Goal: Navigation & Orientation: Find specific page/section

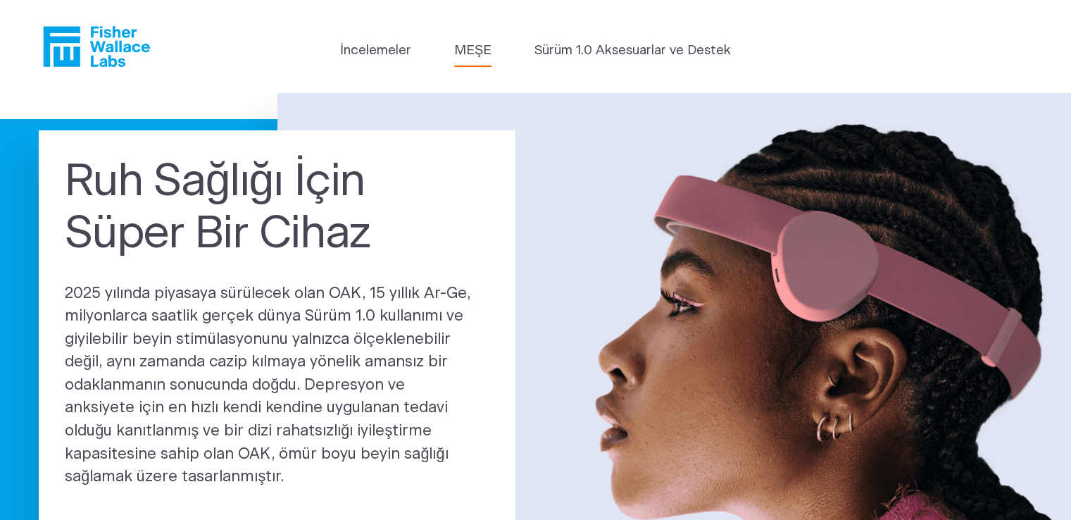
click at [475, 51] on font "MEŞE" at bounding box center [472, 50] width 37 height 13
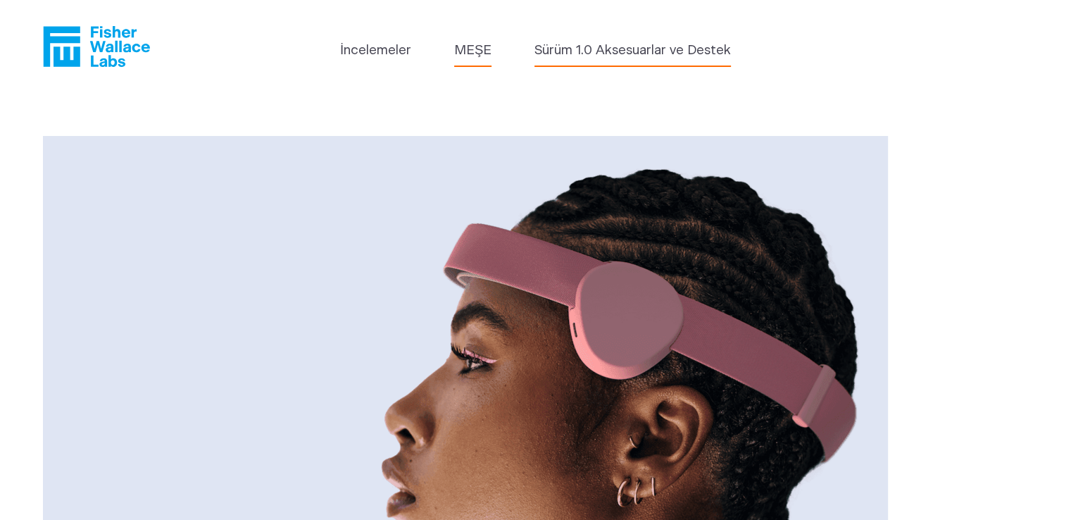
click at [583, 56] on font "Sürüm 1.0 Aksesuarlar ve Destek" at bounding box center [633, 50] width 196 height 13
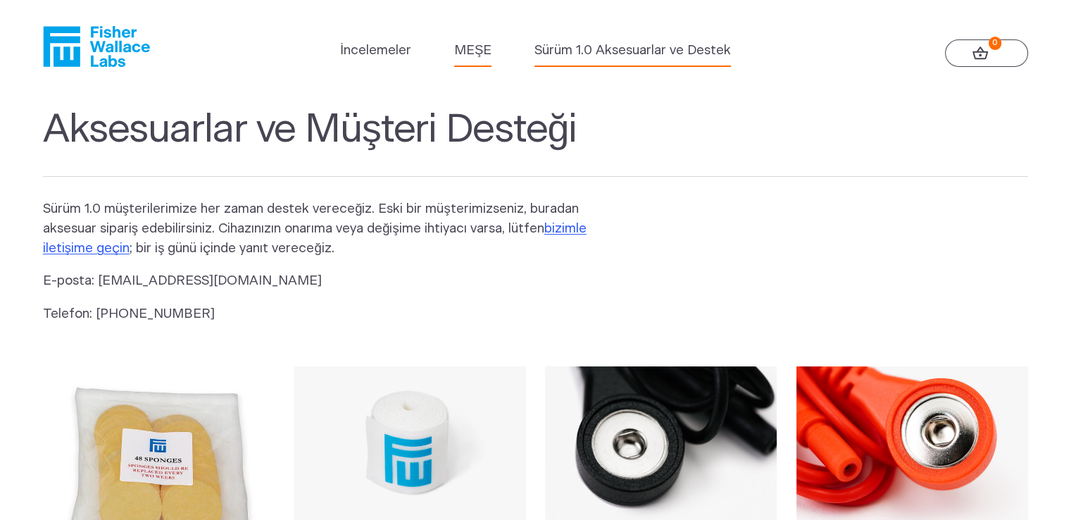
click at [461, 50] on font "MEŞE" at bounding box center [472, 50] width 37 height 13
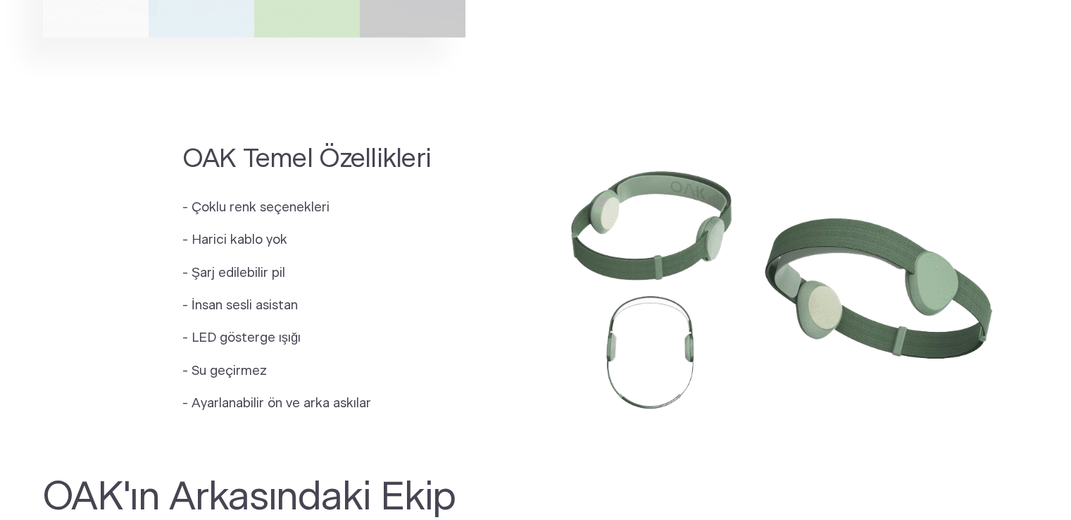
scroll to position [1197, 0]
